Goal: Submit feedback/report problem

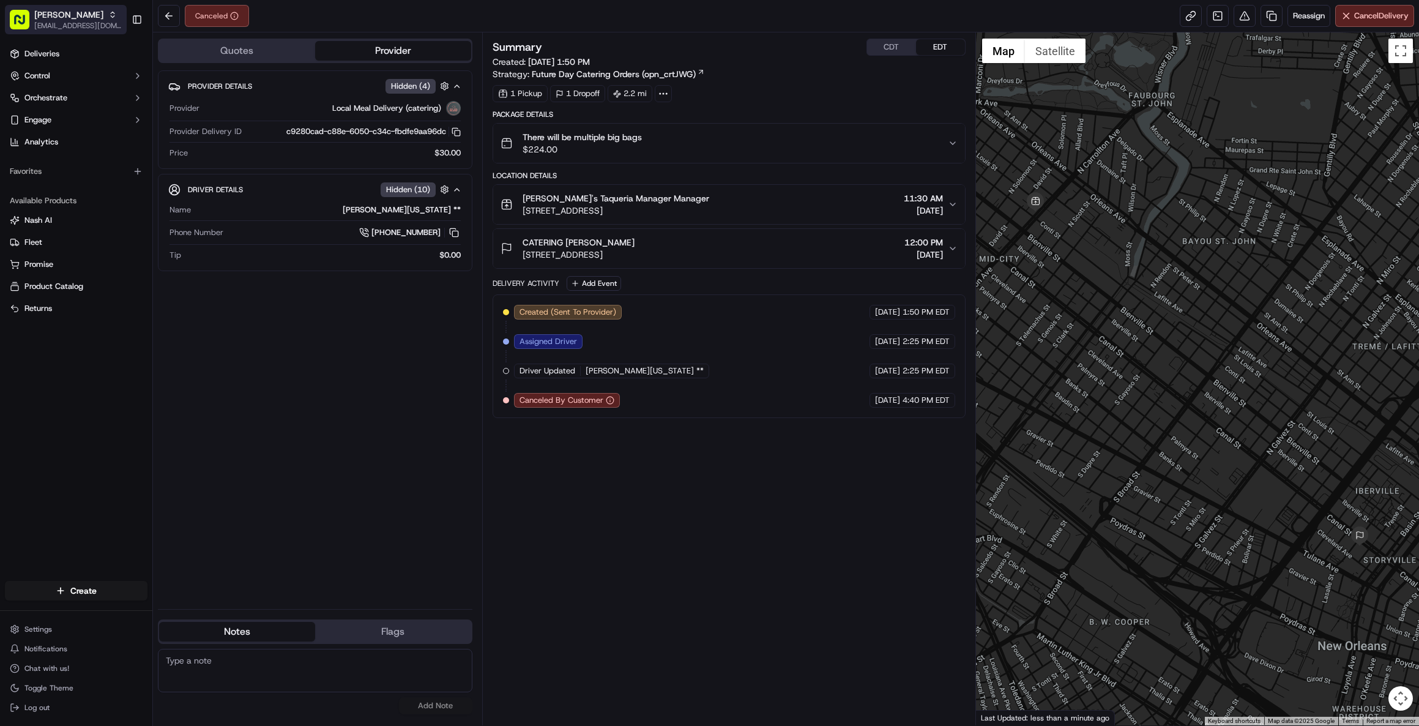
click at [58, 19] on span "Felipes Taqueria" at bounding box center [68, 15] width 69 height 12
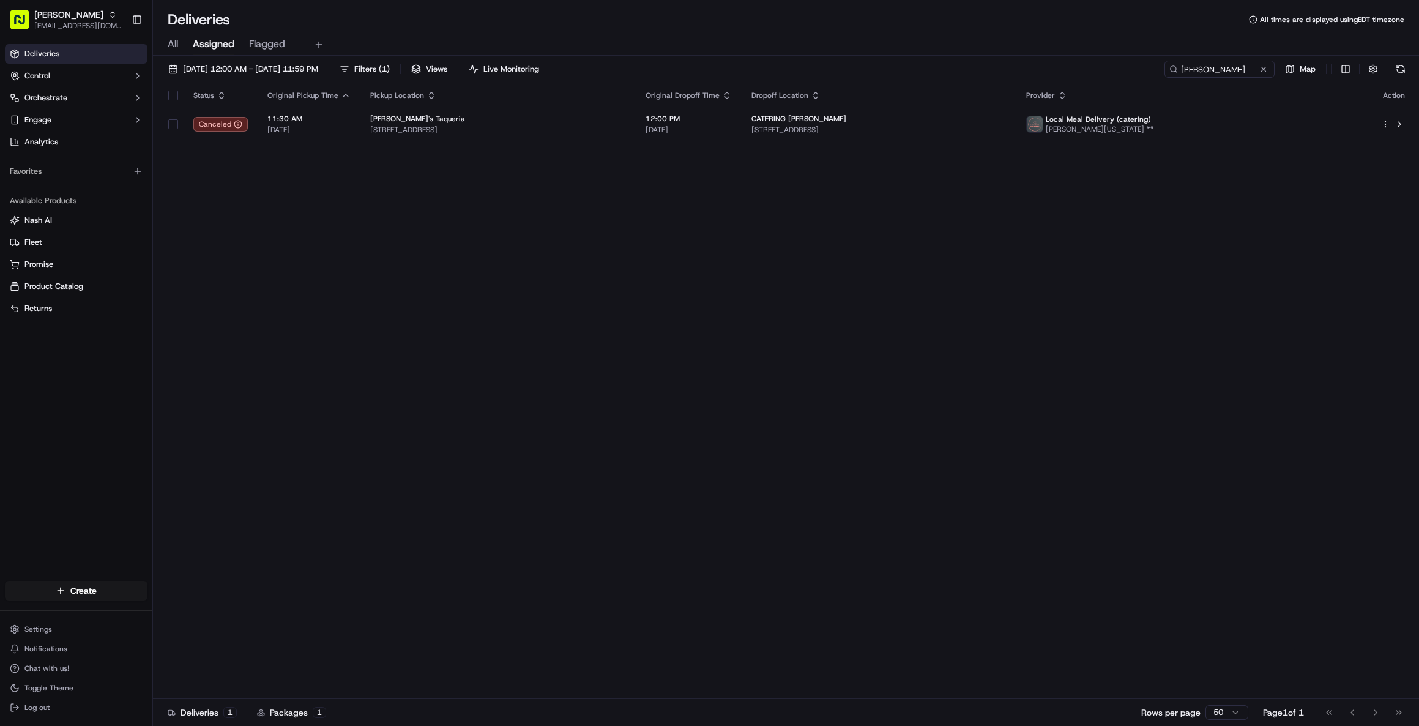
click at [43, 17] on span "[PERSON_NAME]" at bounding box center [68, 15] width 69 height 12
type input "loblaw"
click at [184, 61] on div "Loblaw" at bounding box center [220, 63] width 177 height 24
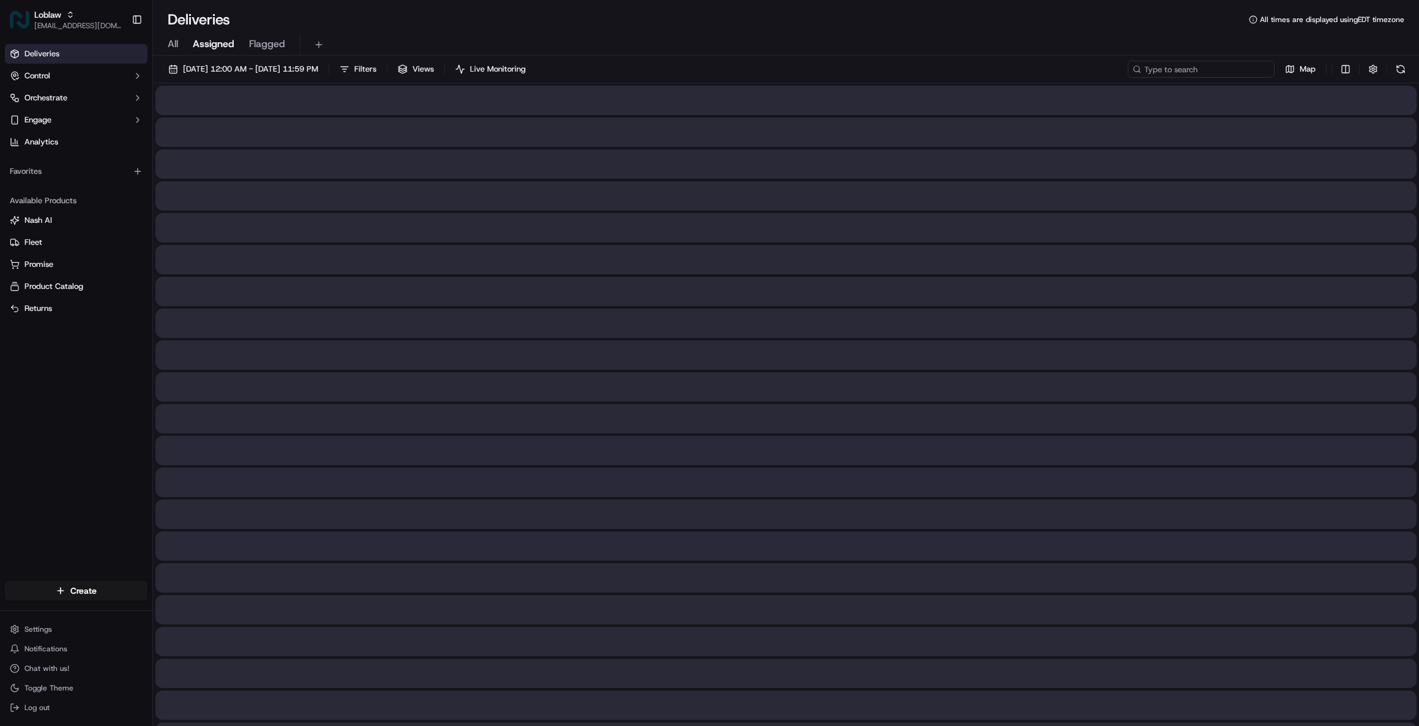
click at [1214, 72] on input at bounding box center [1201, 69] width 147 height 17
paste input "531900013676873"
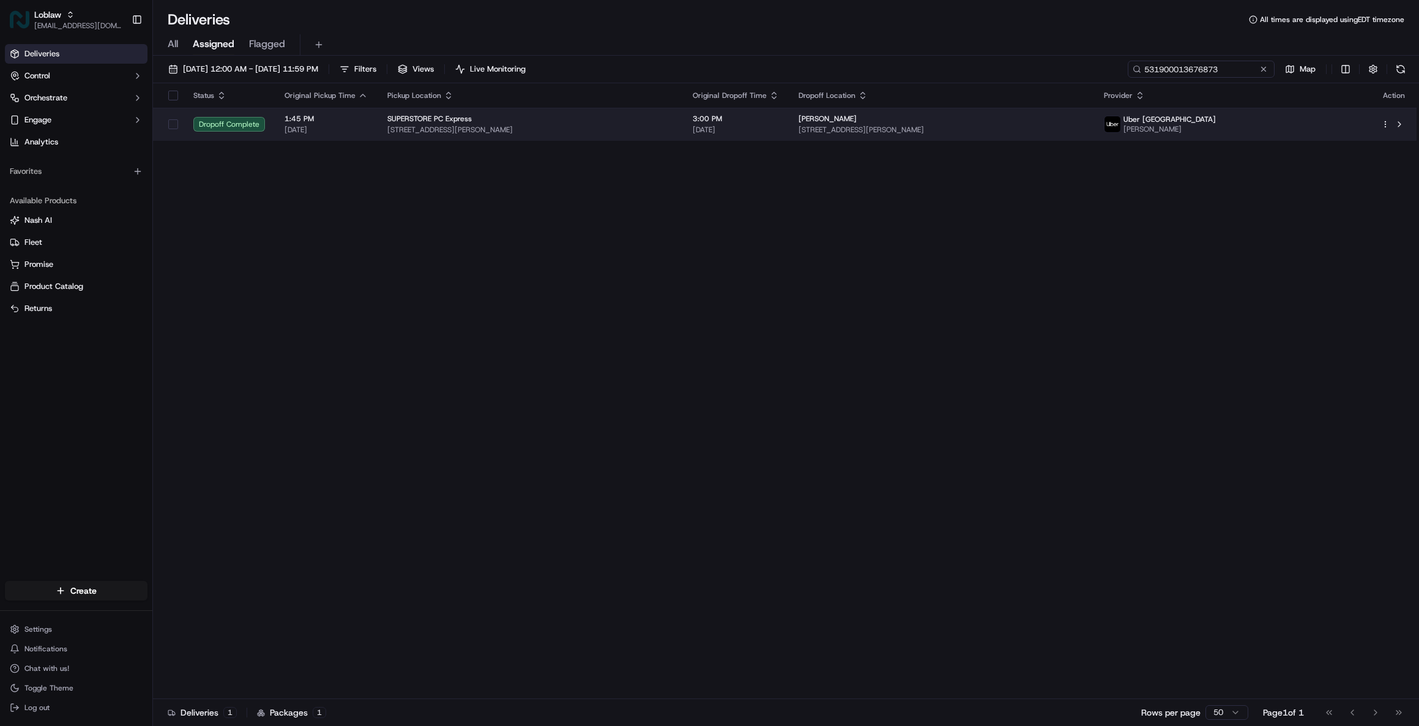
type input "531900013676873"
click at [673, 129] on span "[STREET_ADDRESS][PERSON_NAME]" at bounding box center [530, 130] width 286 height 10
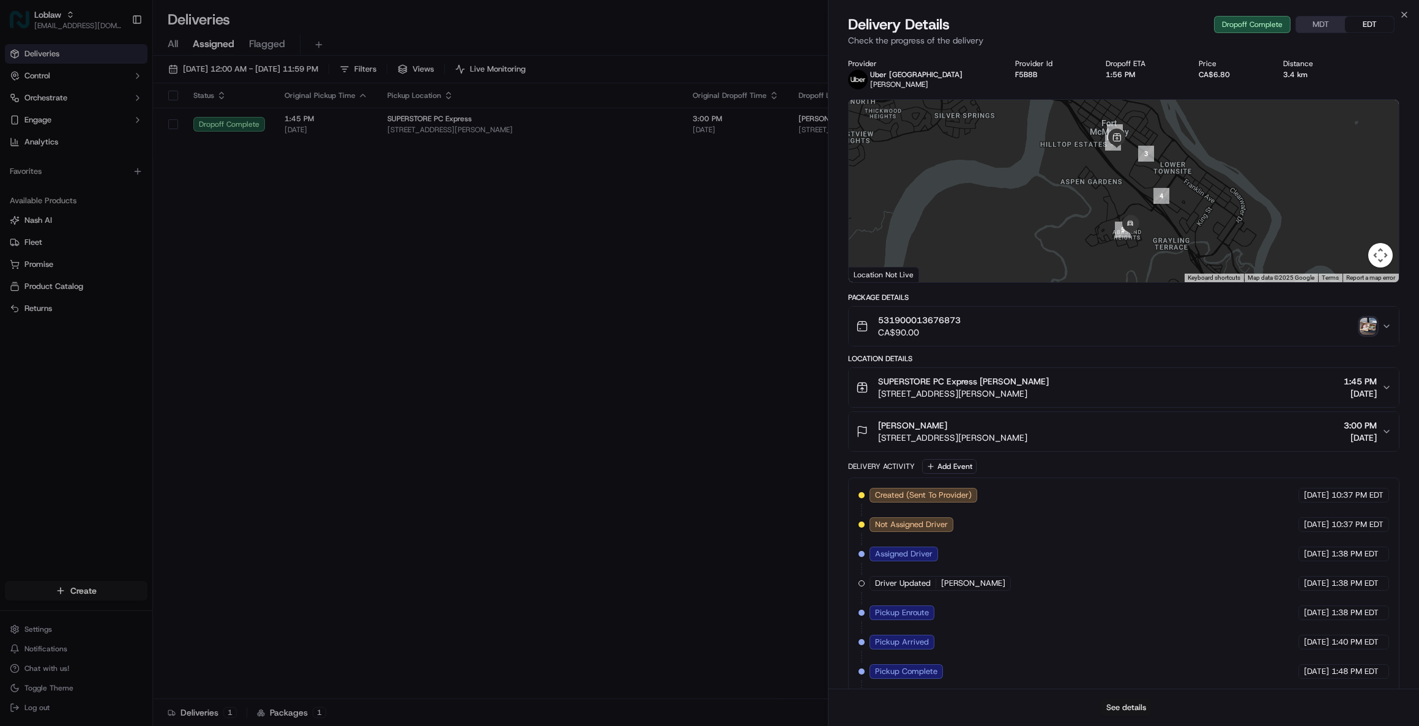
click at [1122, 708] on button "See details" at bounding box center [1126, 707] width 51 height 17
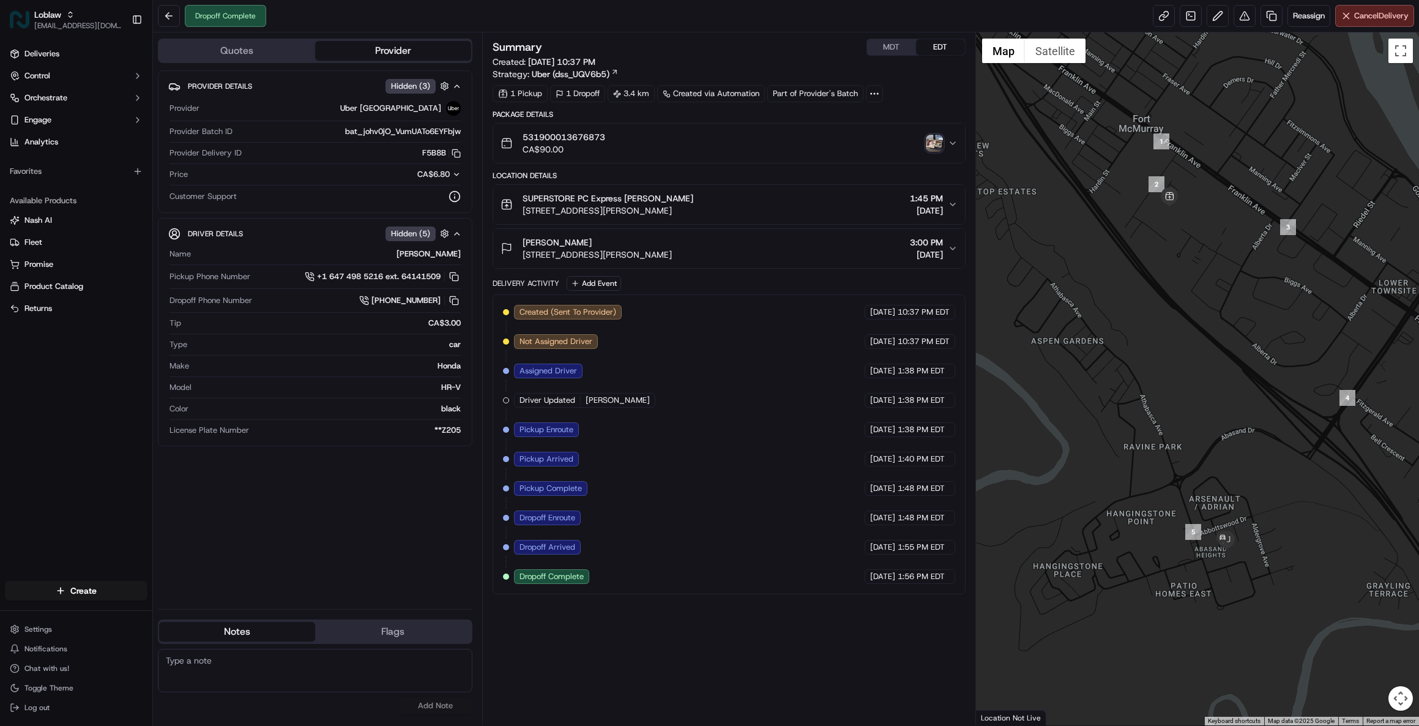
click at [929, 138] on img "button" at bounding box center [934, 143] width 17 height 17
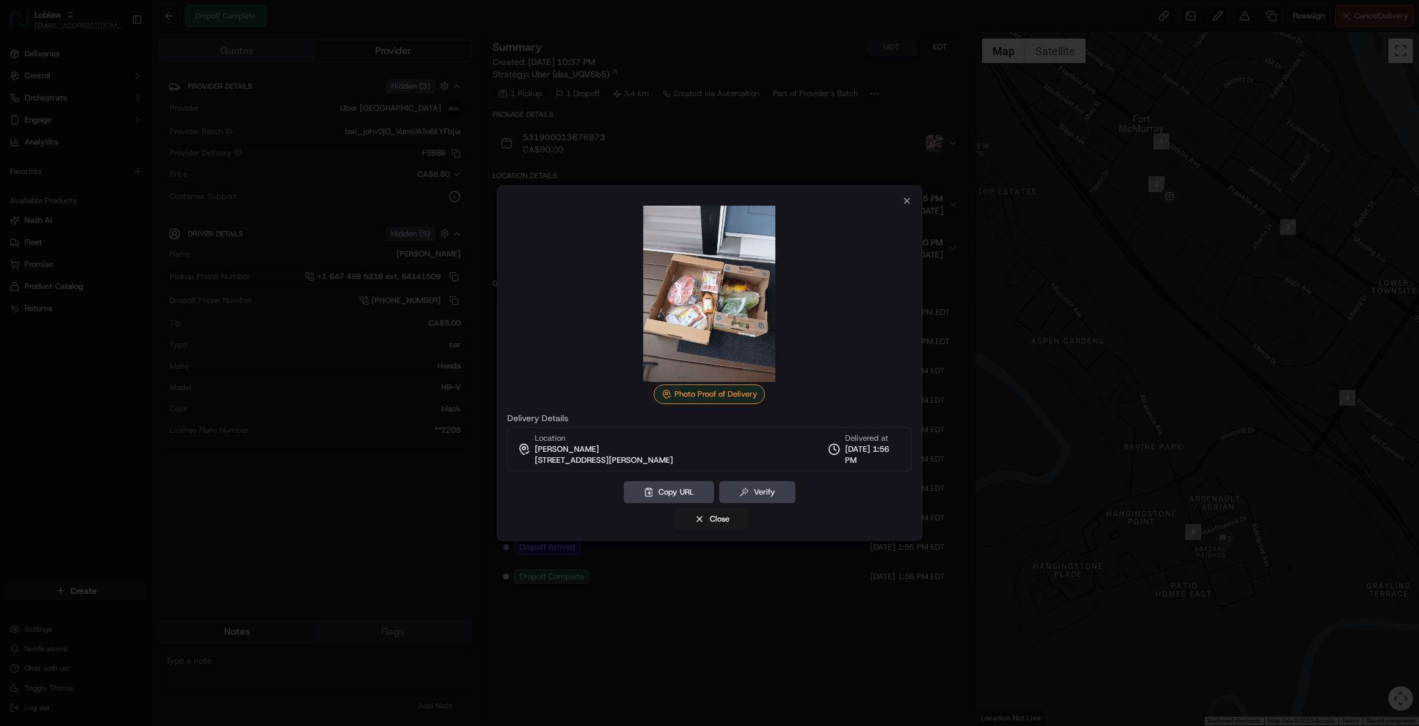
click at [905, 192] on div "Photo Proof of Delivery Delivery Details Location [PERSON_NAME] [STREET_ADDRESS…" at bounding box center [710, 362] width 426 height 355
click at [906, 203] on icon "button" at bounding box center [907, 201] width 10 height 10
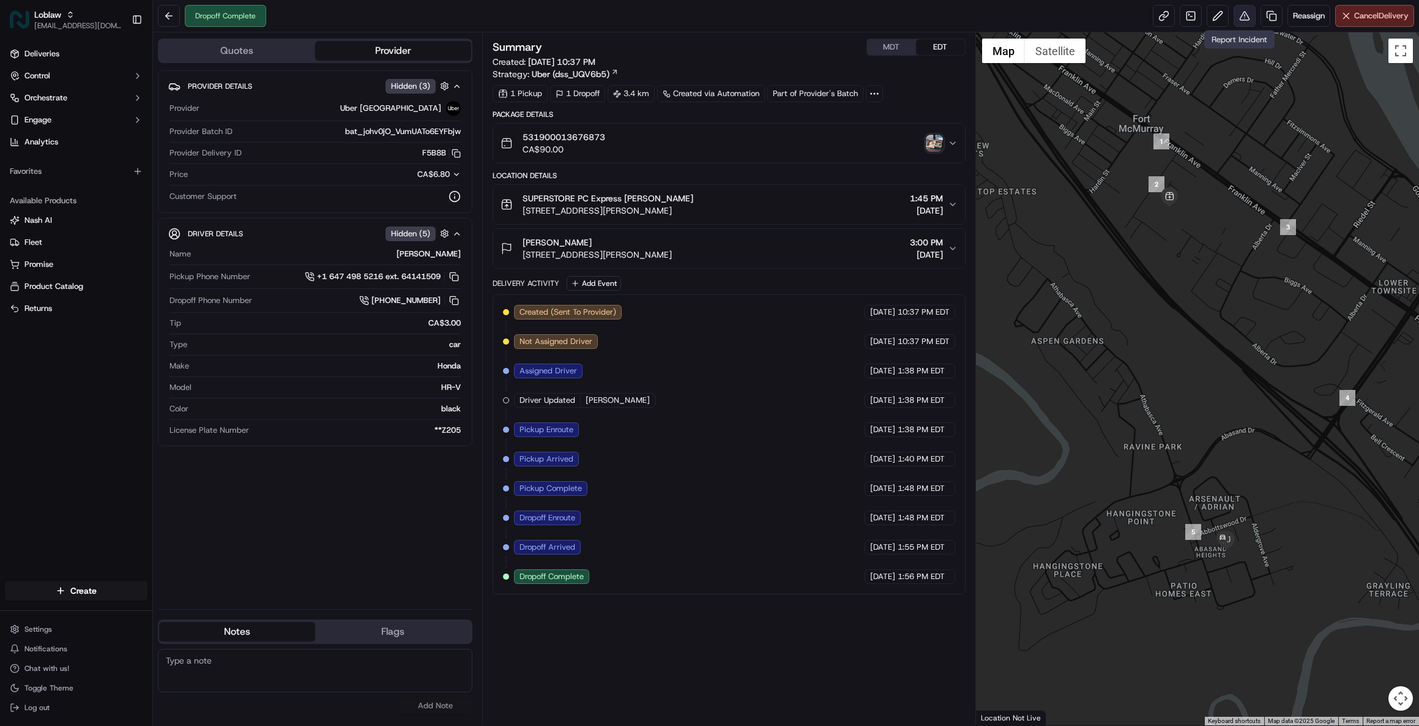
click at [1242, 19] on button at bounding box center [1245, 16] width 22 height 22
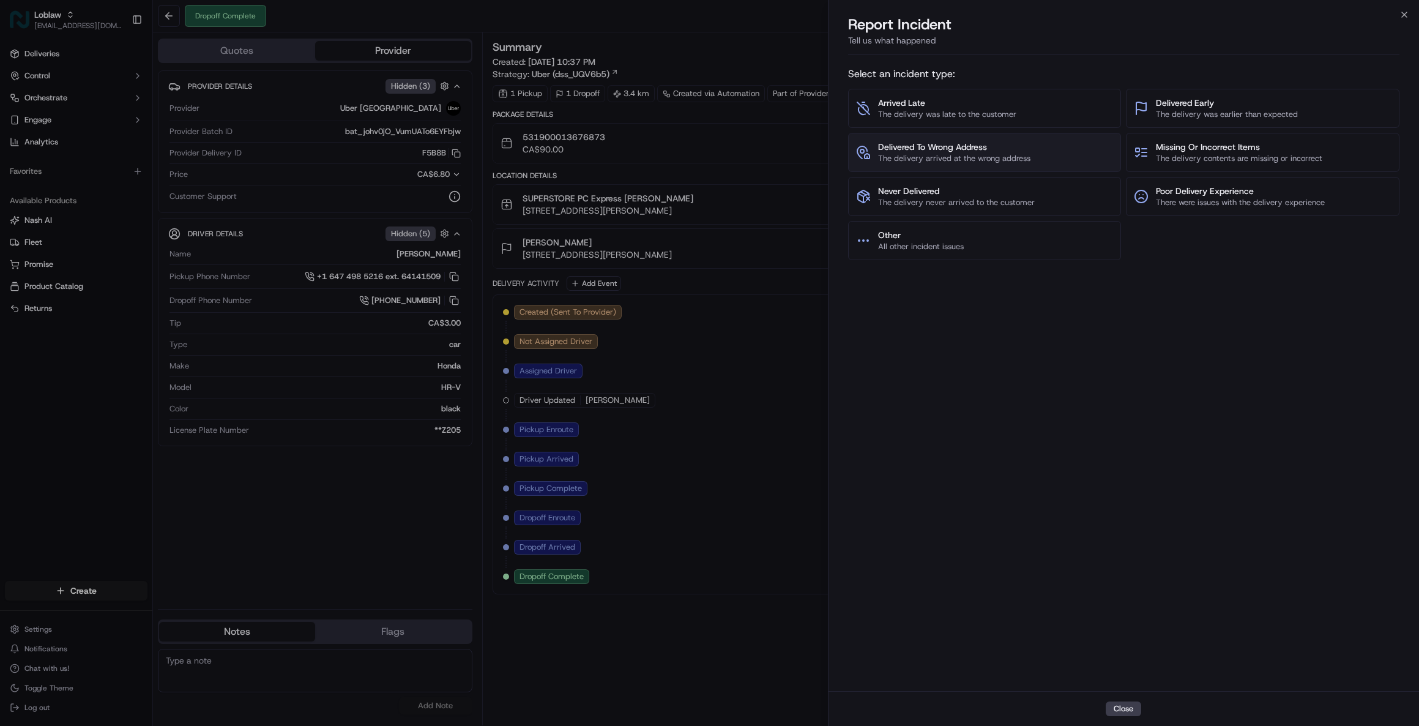
click at [944, 154] on span "The delivery arrived at the wrong address" at bounding box center [954, 158] width 152 height 11
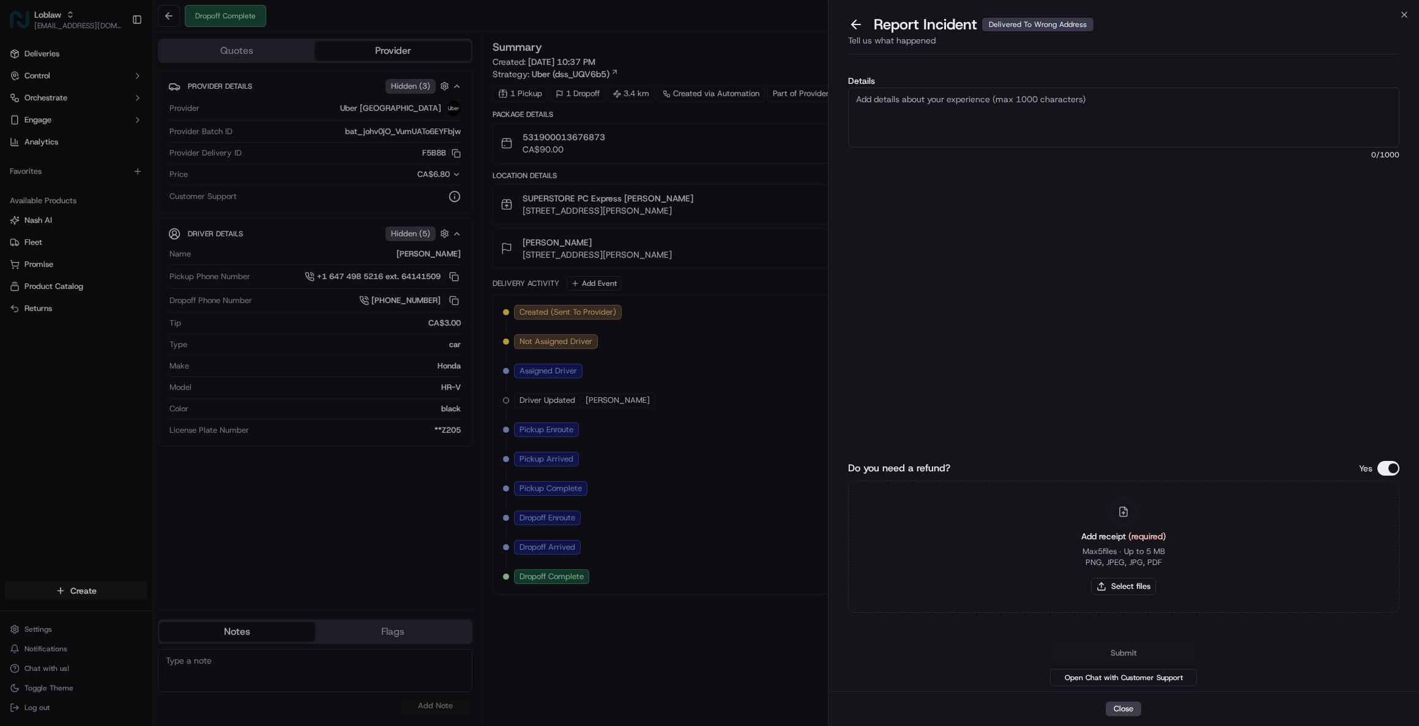
click at [937, 120] on textarea "Details" at bounding box center [1123, 118] width 551 height 60
type textarea "As per merchant, the [DEMOGRAPHIC_DATA] driver delivered the order to a wrong a…"
click at [1390, 466] on button "Do you need a refund?" at bounding box center [1389, 468] width 22 height 15
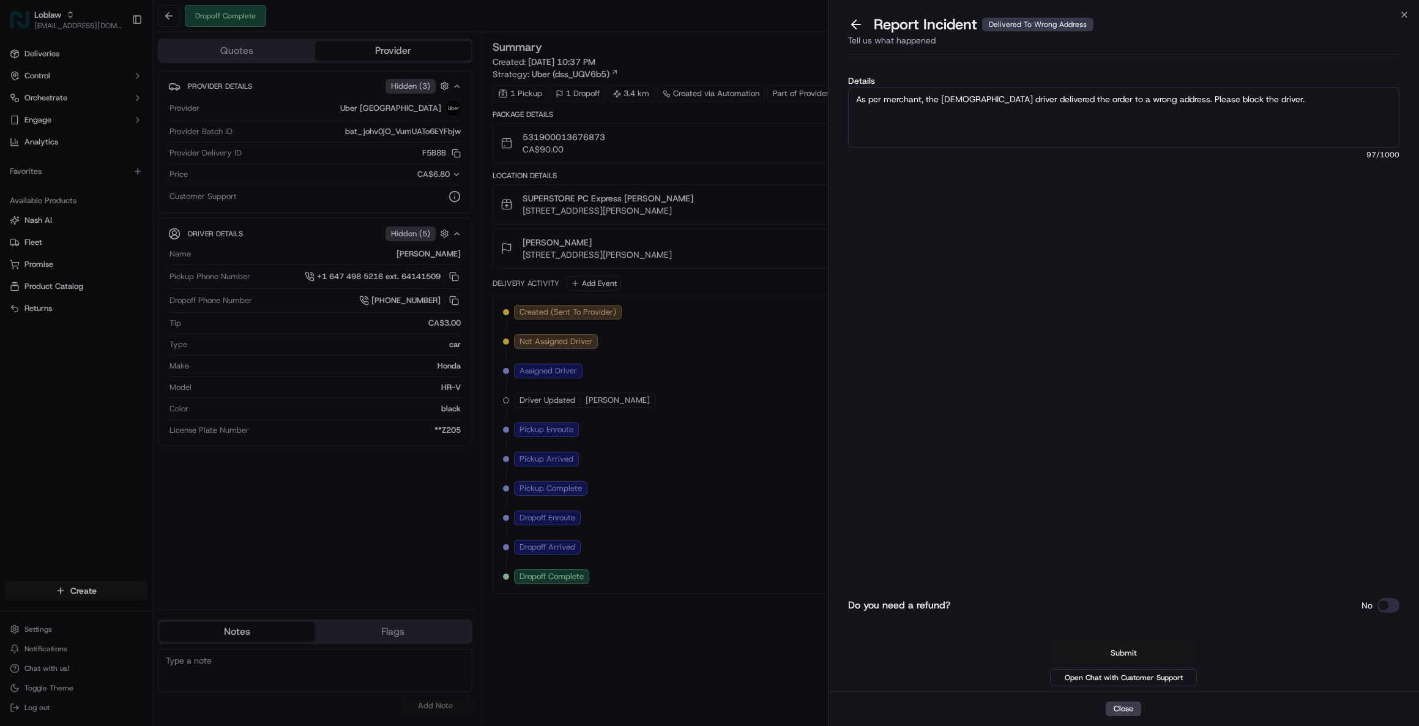
click at [1144, 658] on button "Submit" at bounding box center [1123, 653] width 147 height 22
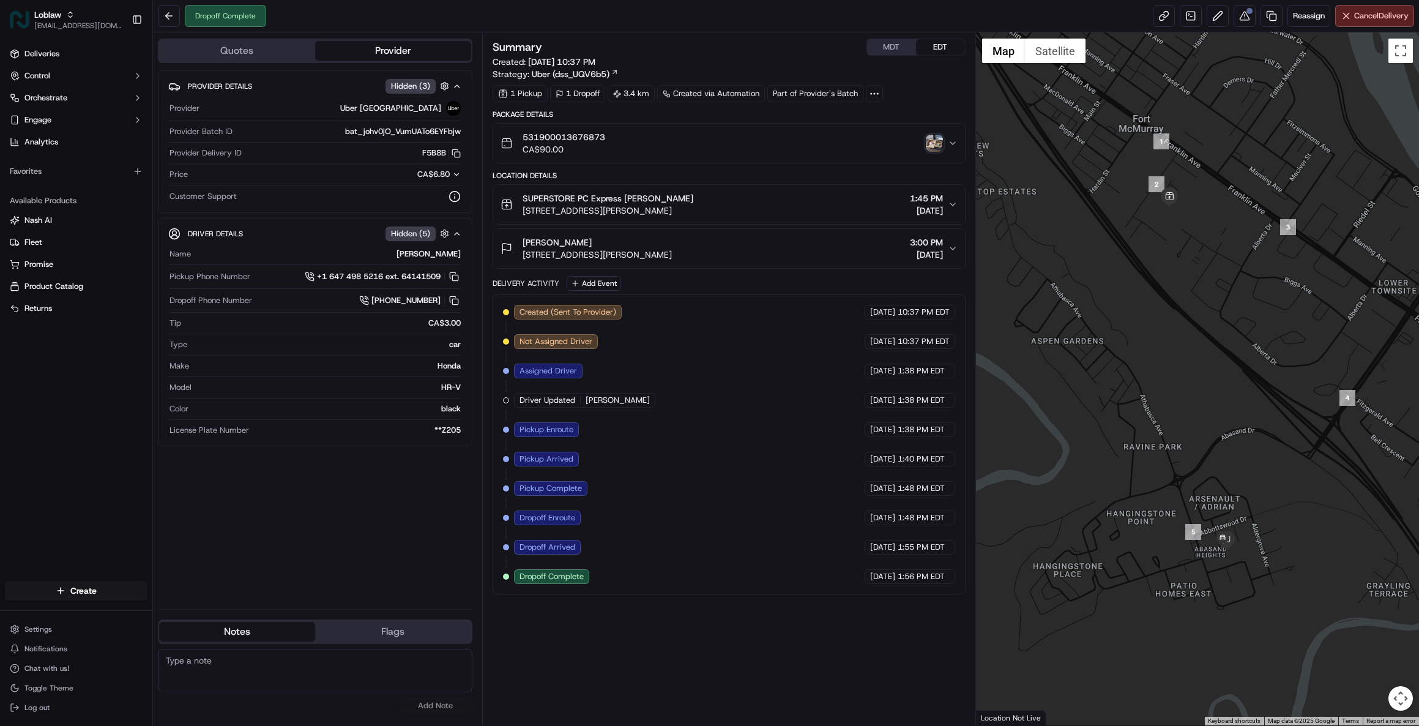
click at [867, 705] on div "Summary MDT EDT Created: [DATE] 10:37 PM Strategy: Uber (dss_UQV6b5) 1 Pickup 1…" at bounding box center [729, 379] width 473 height 681
